Goal: Find specific page/section: Find specific page/section

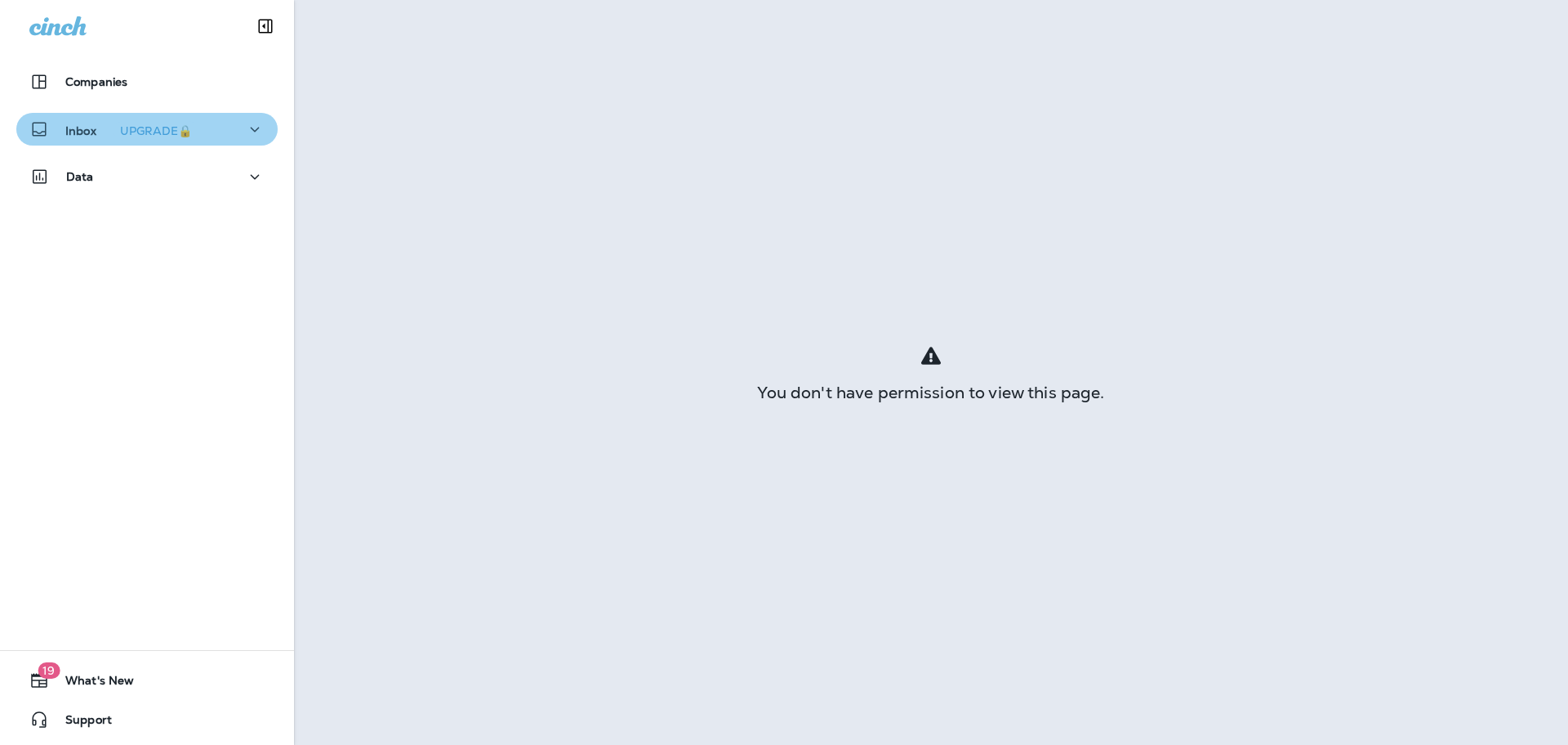
click at [248, 137] on icon "button" at bounding box center [255, 130] width 20 height 21
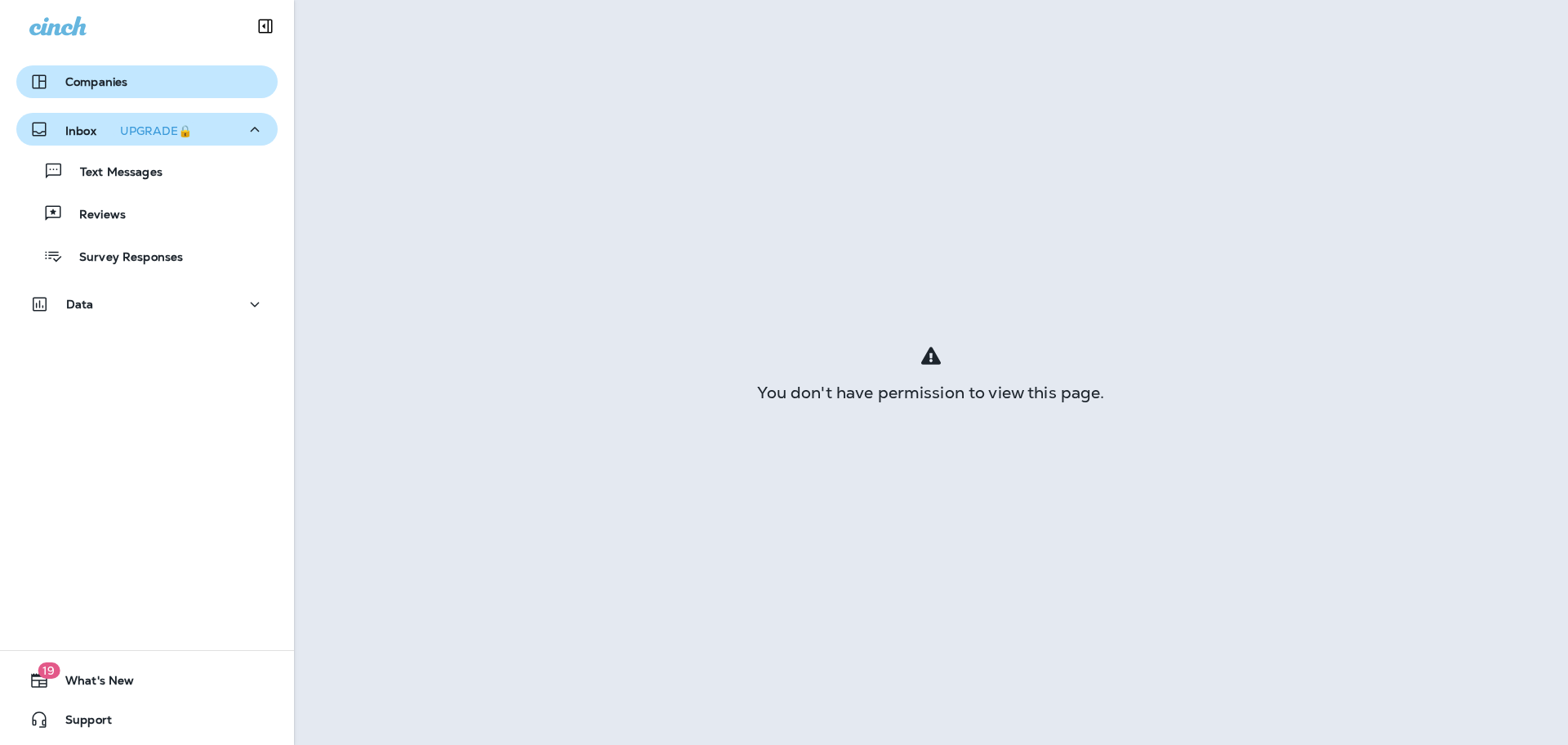
click at [138, 92] on button "Companies" at bounding box center [147, 82] width 261 height 33
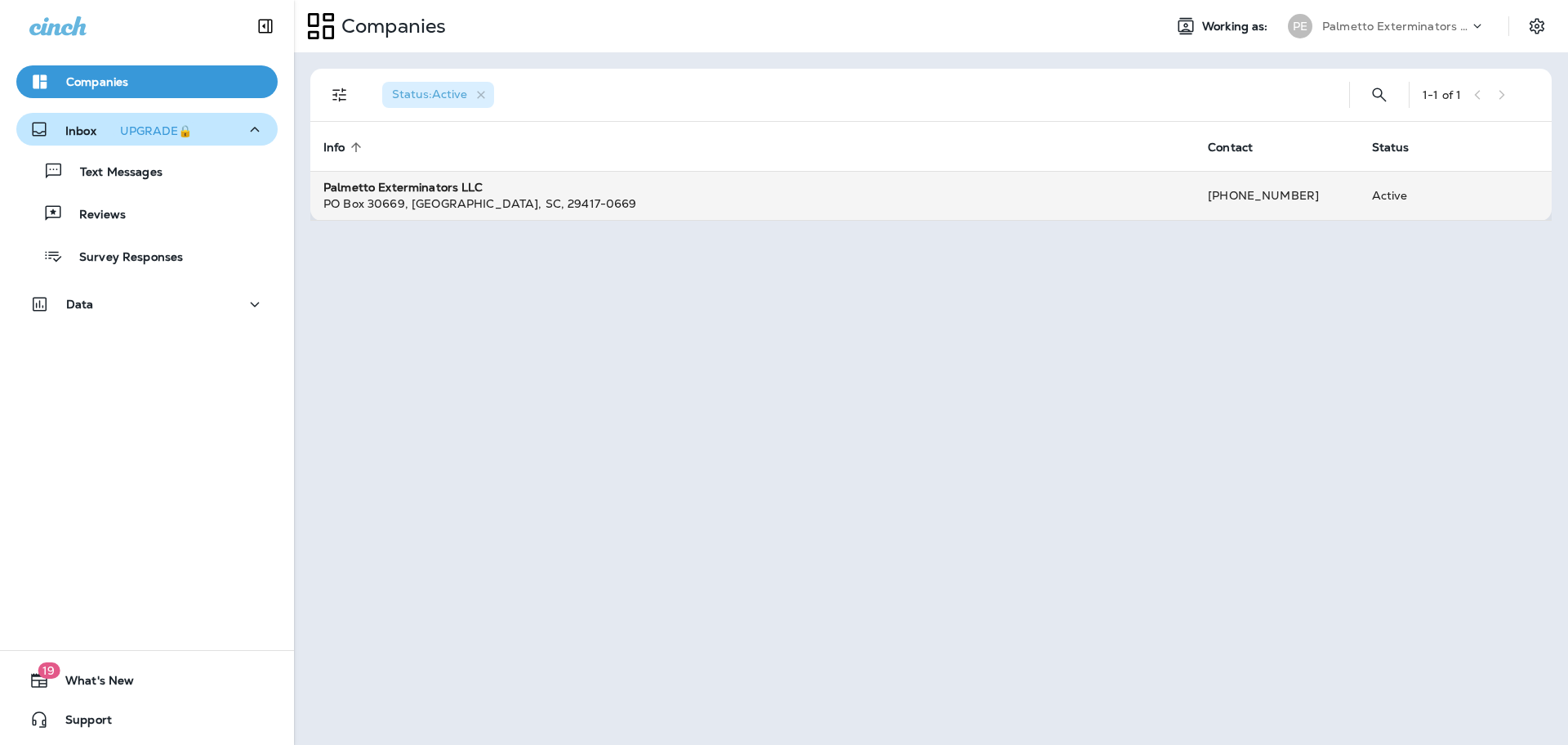
click at [489, 193] on div "Palmetto Exterminators LLC" at bounding box center [752, 186] width 858 height 16
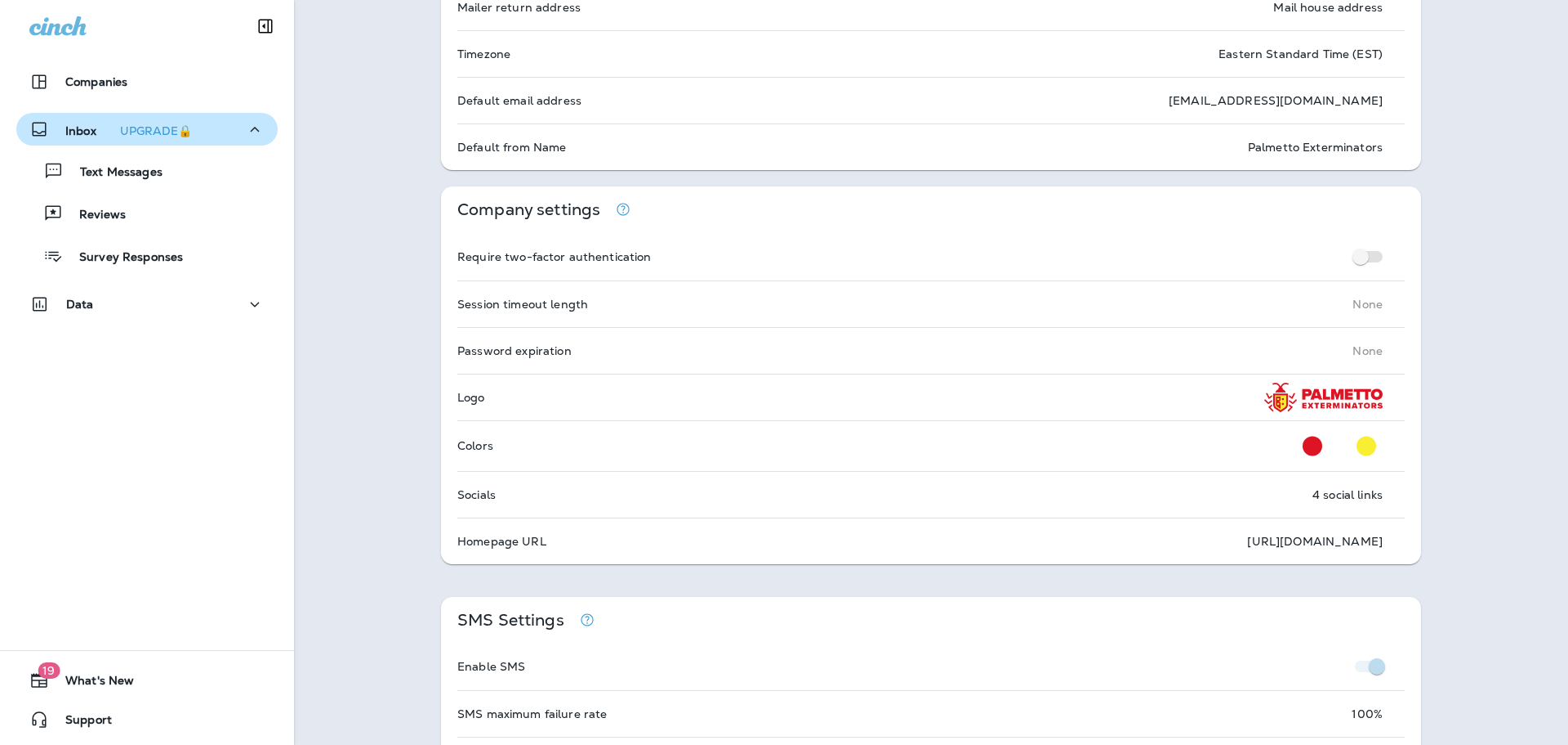
scroll to position [246, 0]
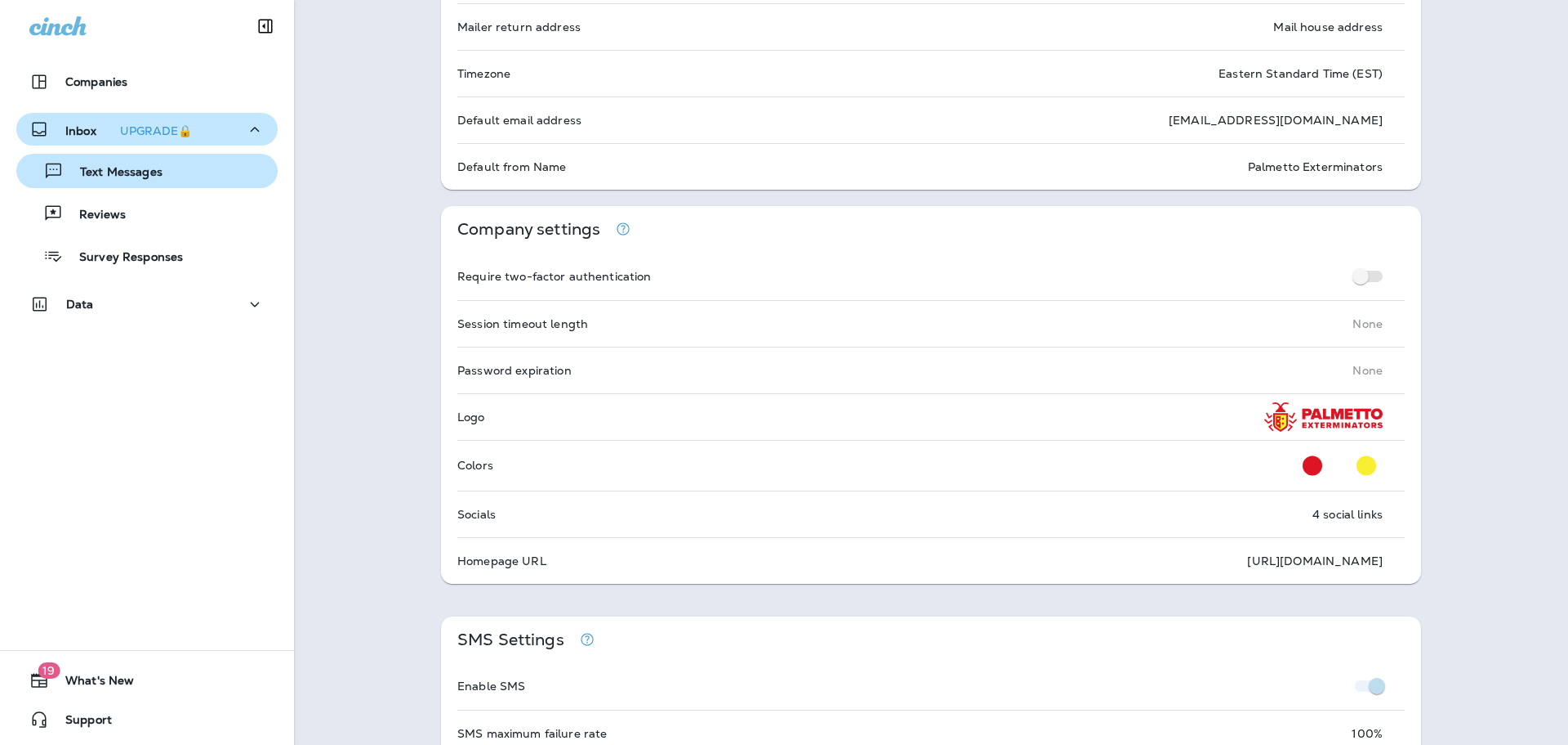
click at [124, 173] on p "Text Messages" at bounding box center [113, 173] width 99 height 16
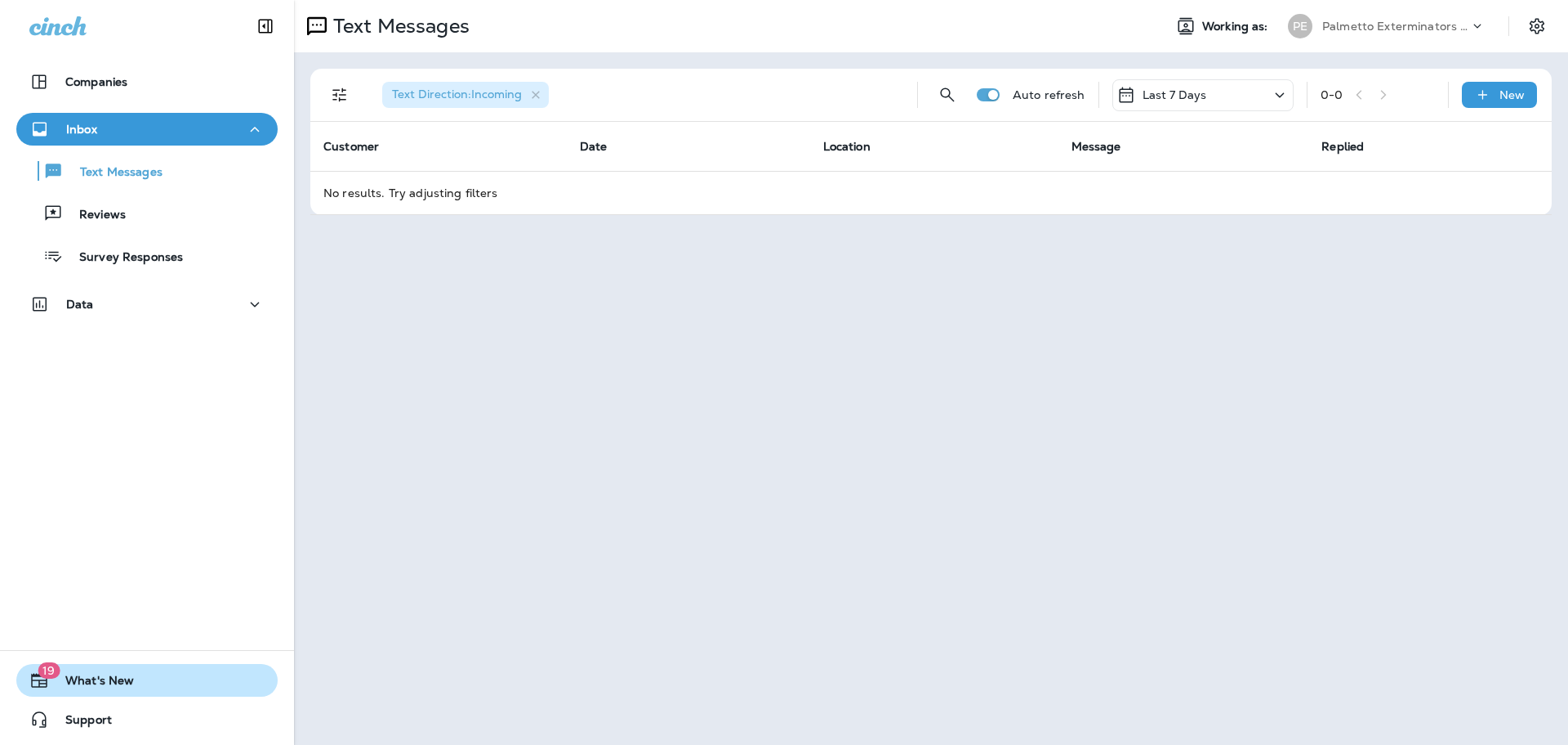
click at [80, 684] on span "What's New" at bounding box center [91, 683] width 85 height 20
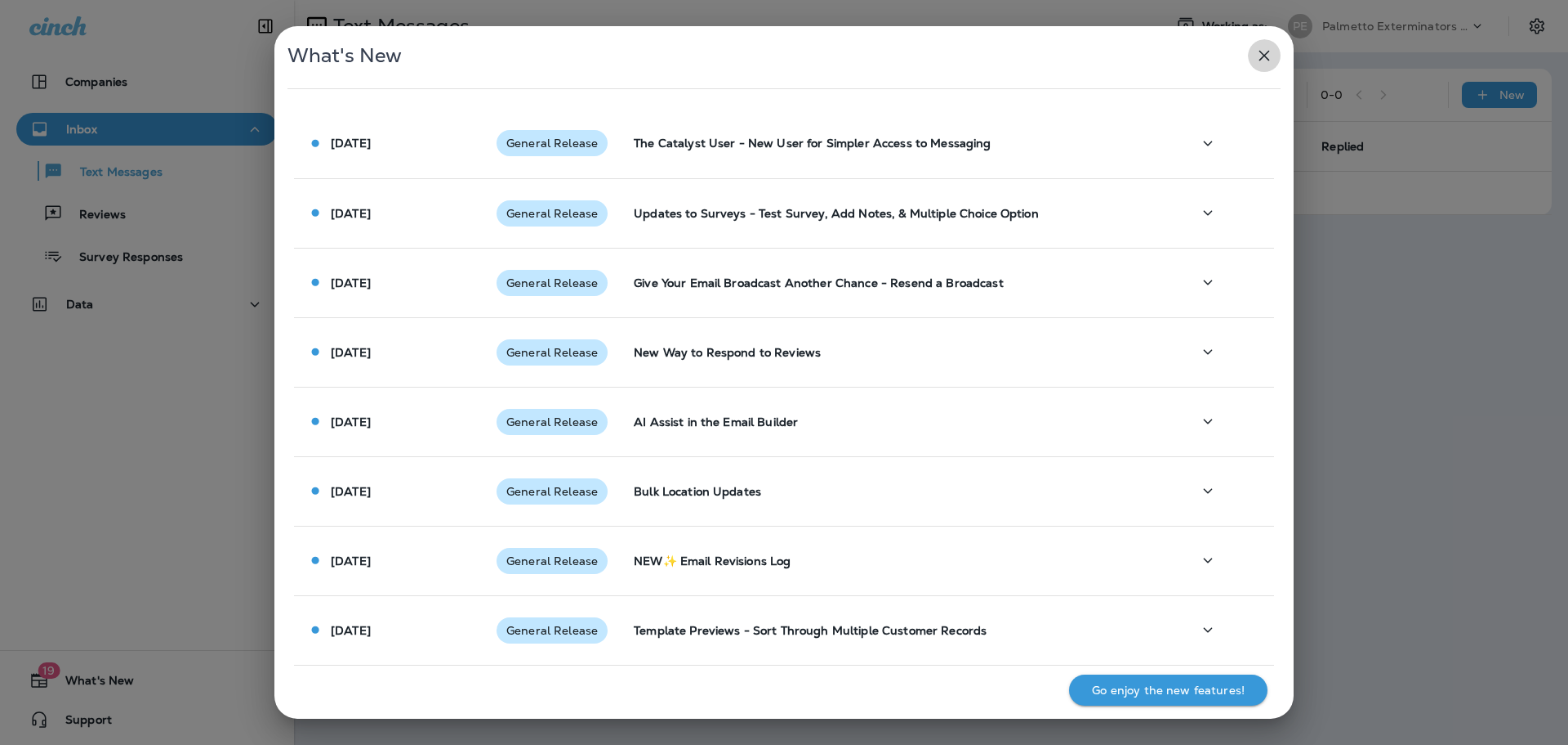
click at [1263, 61] on icon "button" at bounding box center [1264, 55] width 20 height 20
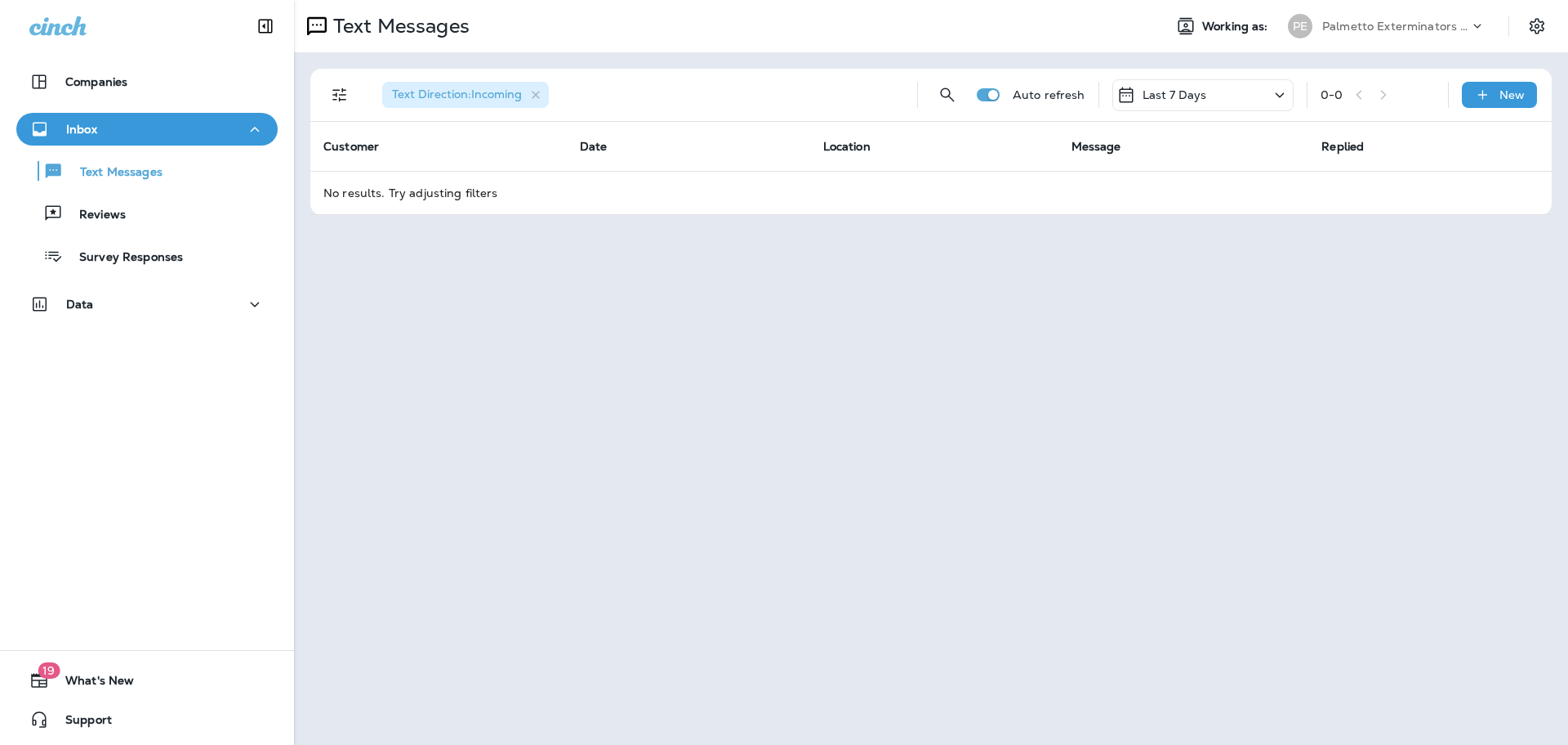
click at [149, 368] on div "Companies Inbox Text Messages Reviews Survey Responses Data 19 What's New Suppo…" at bounding box center [147, 372] width 294 height 745
click at [206, 40] on div at bounding box center [147, 24] width 294 height 49
click at [120, 174] on p "Text Messages" at bounding box center [113, 173] width 99 height 16
